Goal: Find specific page/section: Find specific page/section

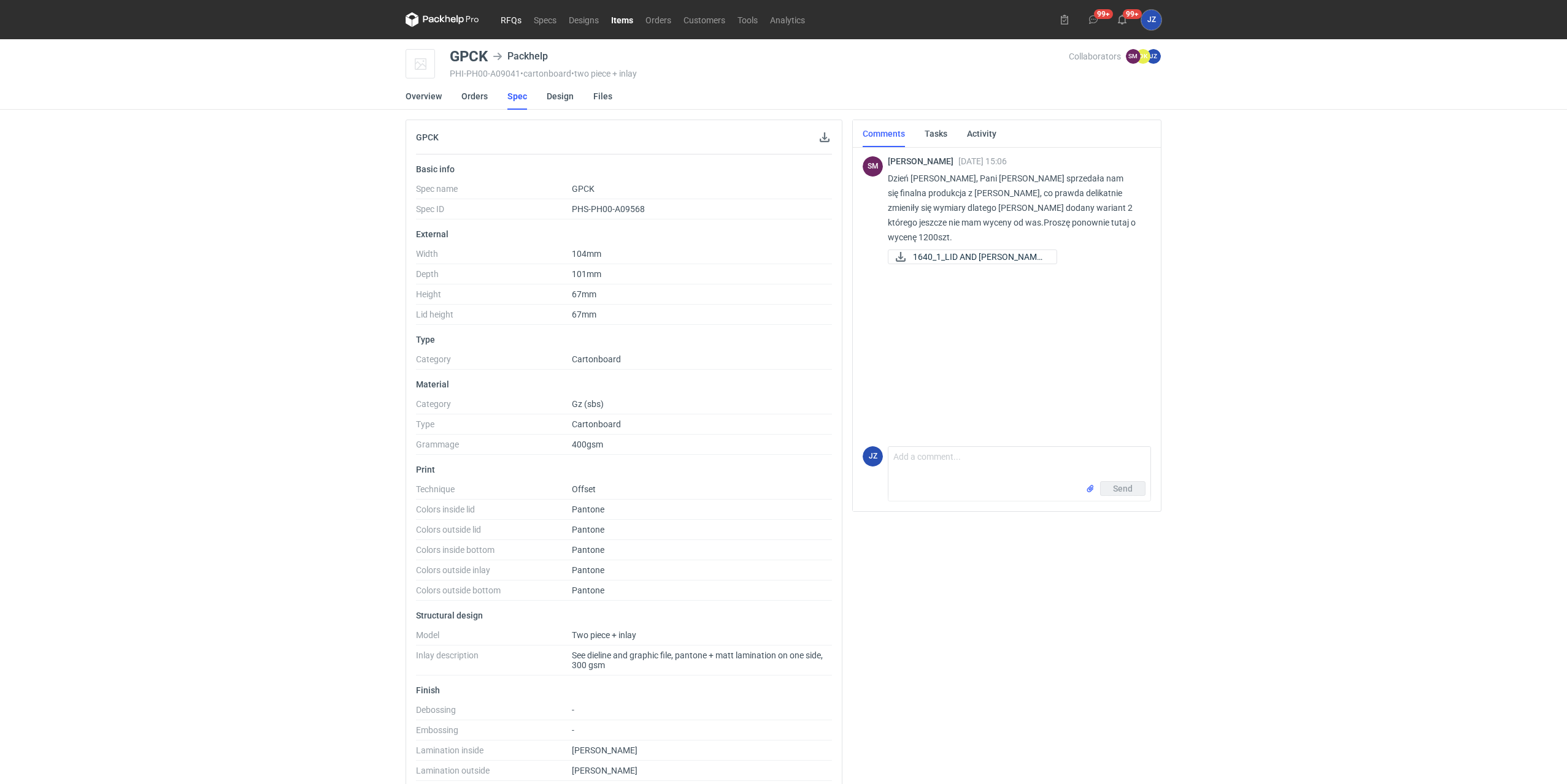
click at [512, 17] on link "RFQs" at bounding box center [511, 19] width 34 height 14
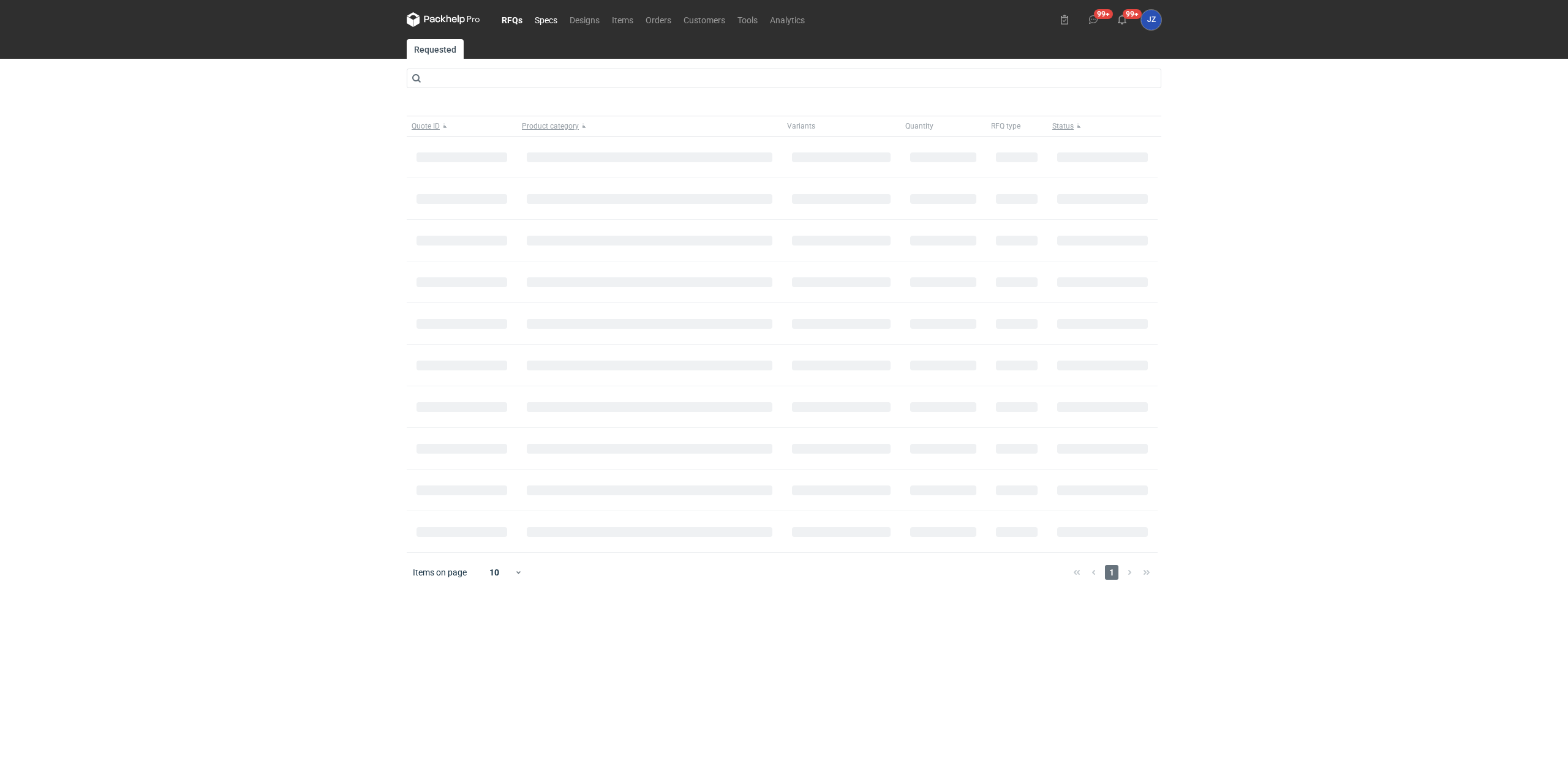
click at [541, 16] on link "Specs" at bounding box center [546, 19] width 35 height 14
click at [502, 18] on link "RFQs" at bounding box center [512, 19] width 33 height 14
click at [498, 77] on input "text" at bounding box center [783, 78] width 754 height 19
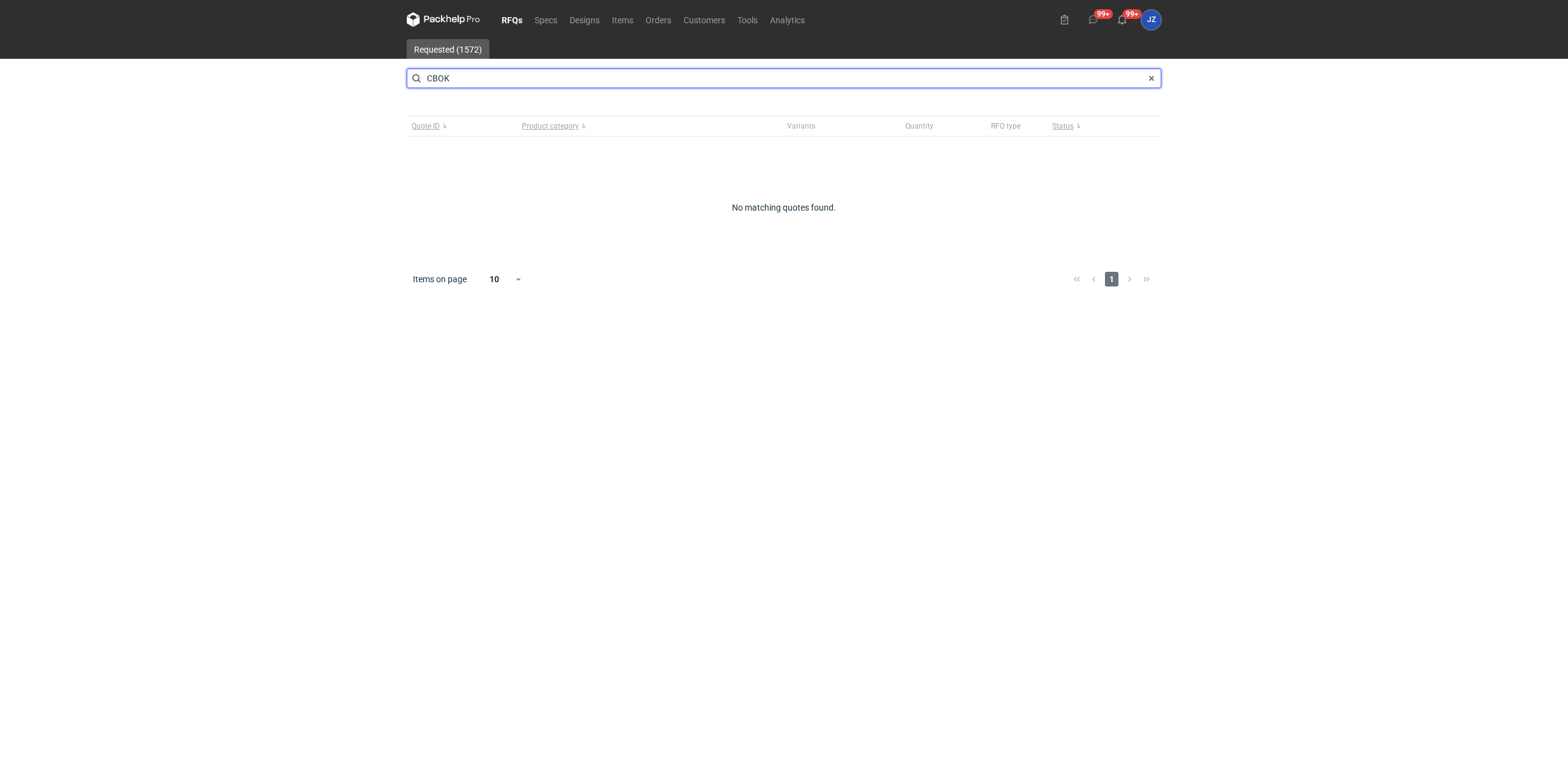
click at [452, 74] on input "CBOK" at bounding box center [783, 78] width 754 height 19
type input "CBOK"
click at [587, 17] on link "Designs" at bounding box center [584, 19] width 42 height 14
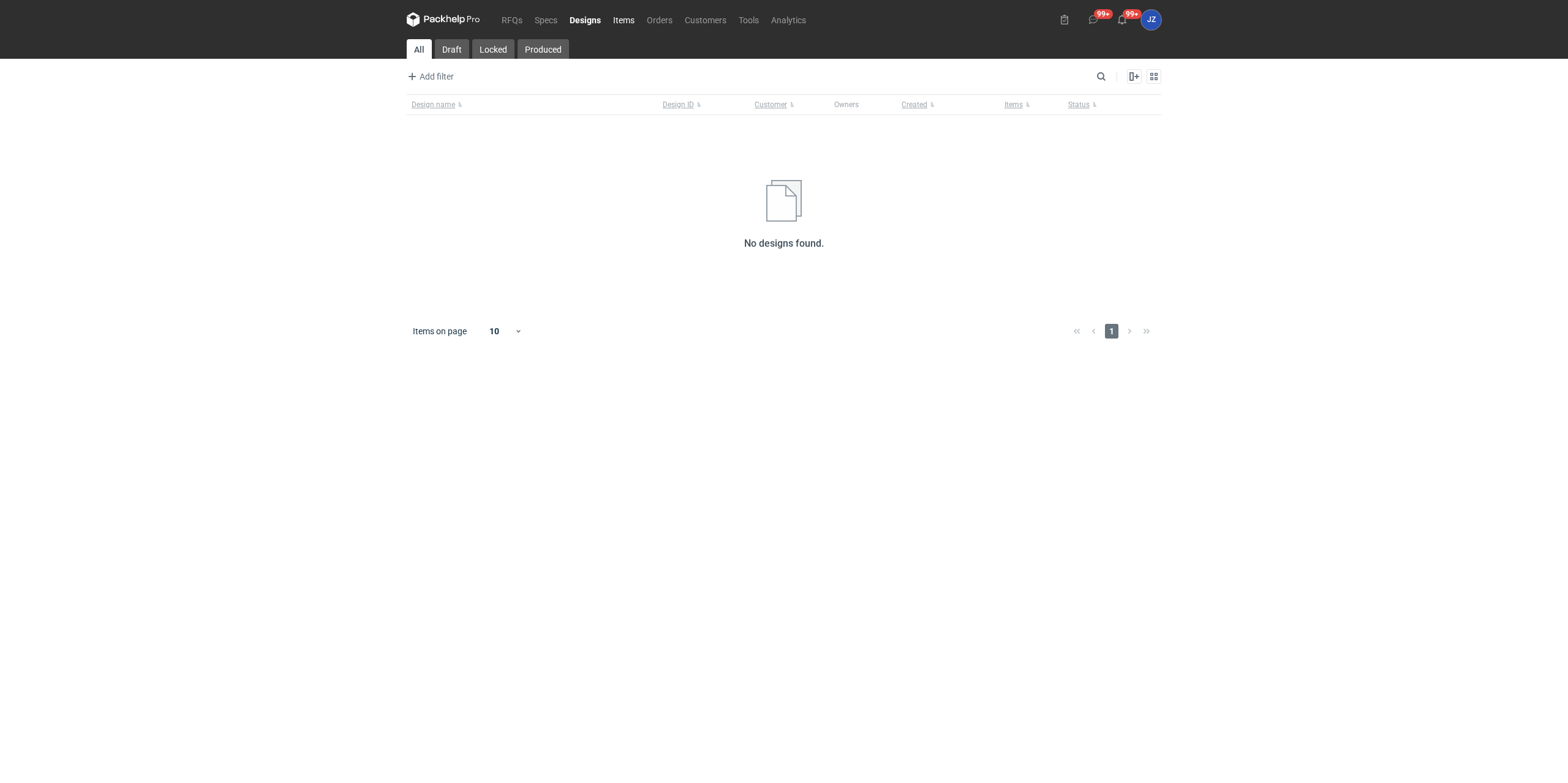
click at [632, 16] on link "Items" at bounding box center [623, 19] width 33 height 14
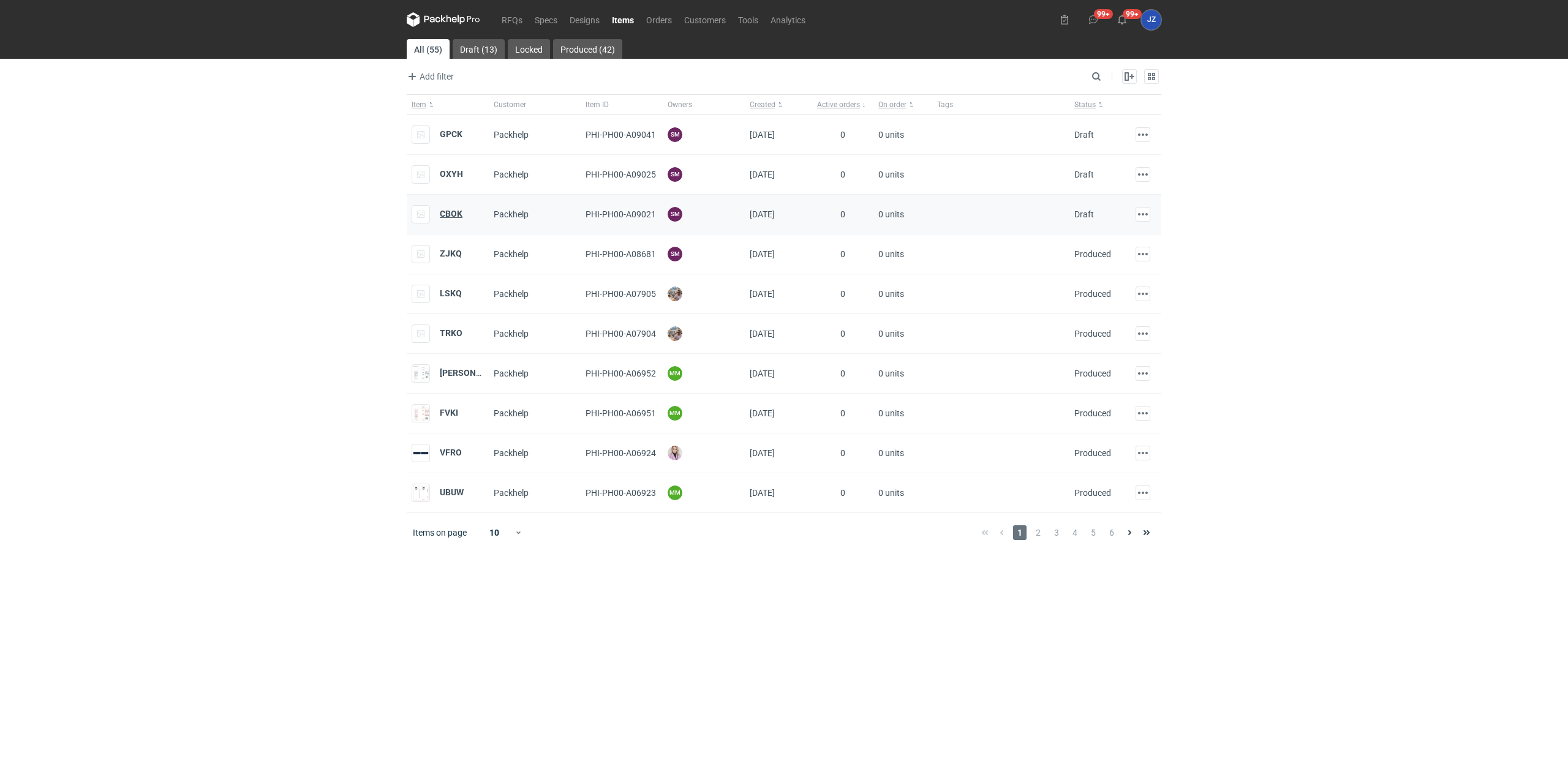
click at [446, 214] on strong "CBOK" at bounding box center [451, 213] width 23 height 10
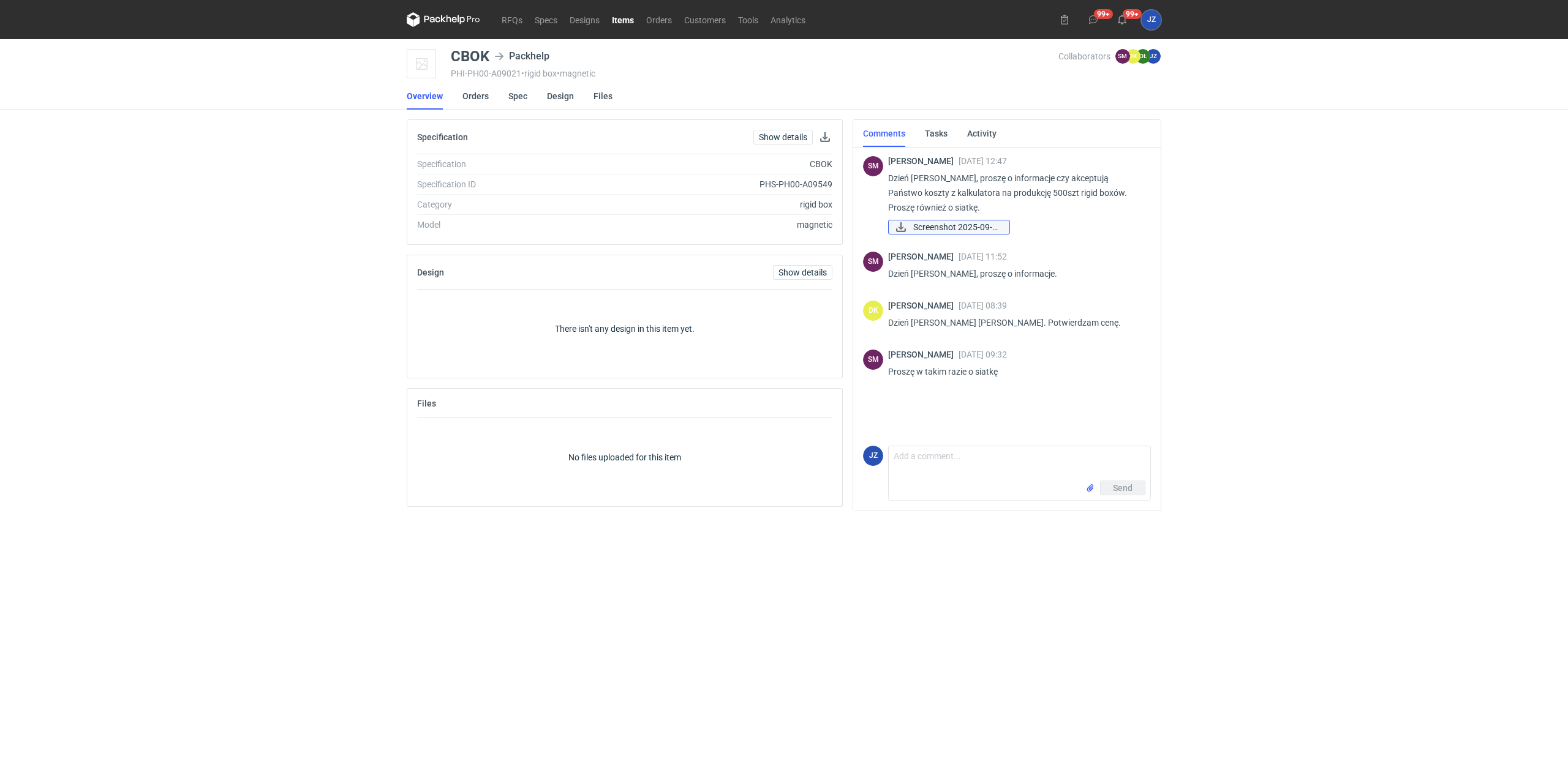
click at [941, 224] on span "Screenshot 2025-09-0..." at bounding box center [956, 228] width 86 height 13
click at [796, 135] on link "Show details" at bounding box center [783, 137] width 59 height 14
